Goal: Task Accomplishment & Management: Use online tool/utility

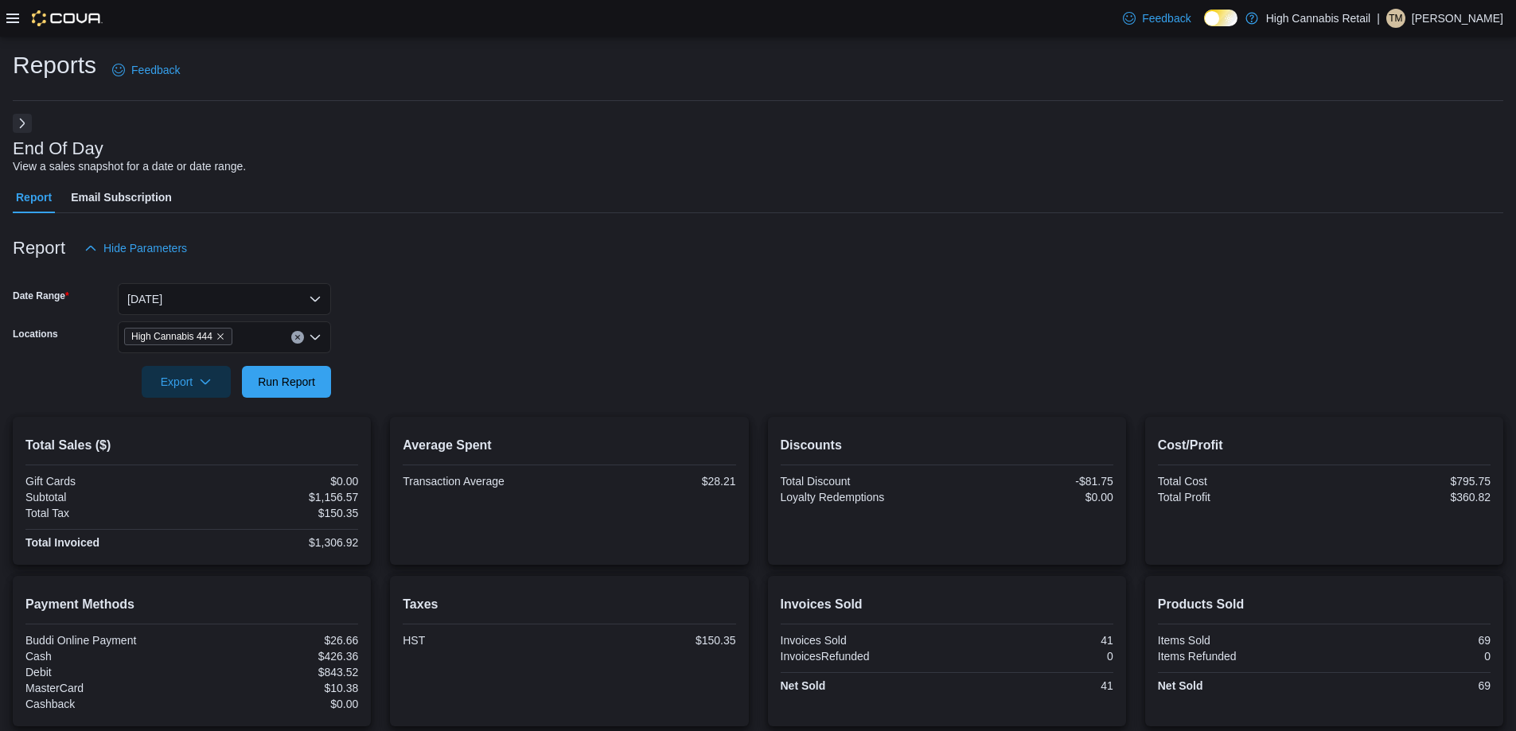
click at [78, 14] on img at bounding box center [67, 18] width 71 height 16
click at [284, 377] on span "Run Report" at bounding box center [286, 381] width 57 height 16
